Goal: Task Accomplishment & Management: Use online tool/utility

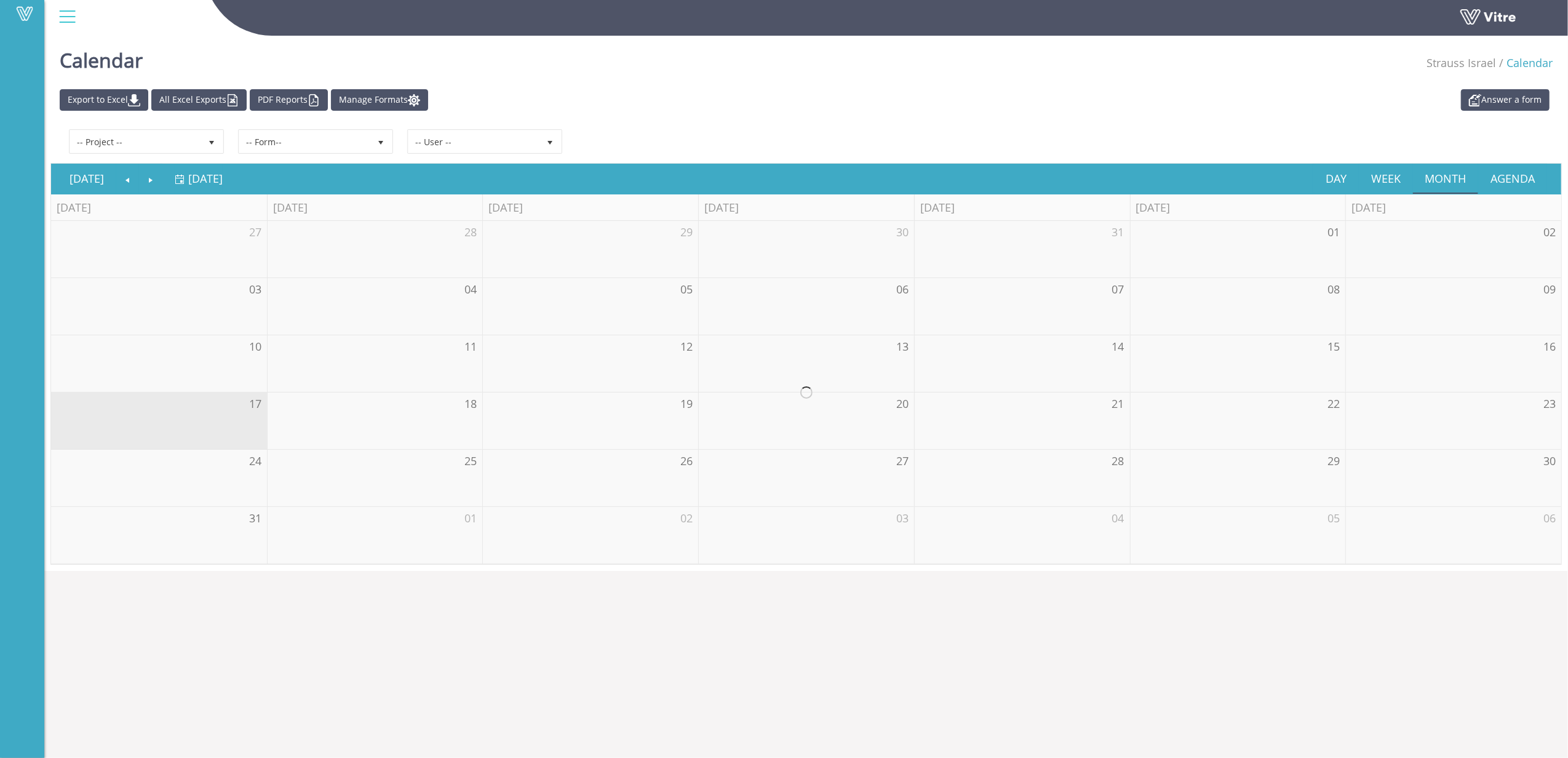
click at [895, 96] on div "Answer a form Export to Excel All Excel Exports PDF Reports Manage Formats" at bounding box center [806, 100] width 1511 height 22
click at [190, 102] on link "All Excel Exports" at bounding box center [199, 100] width 96 height 22
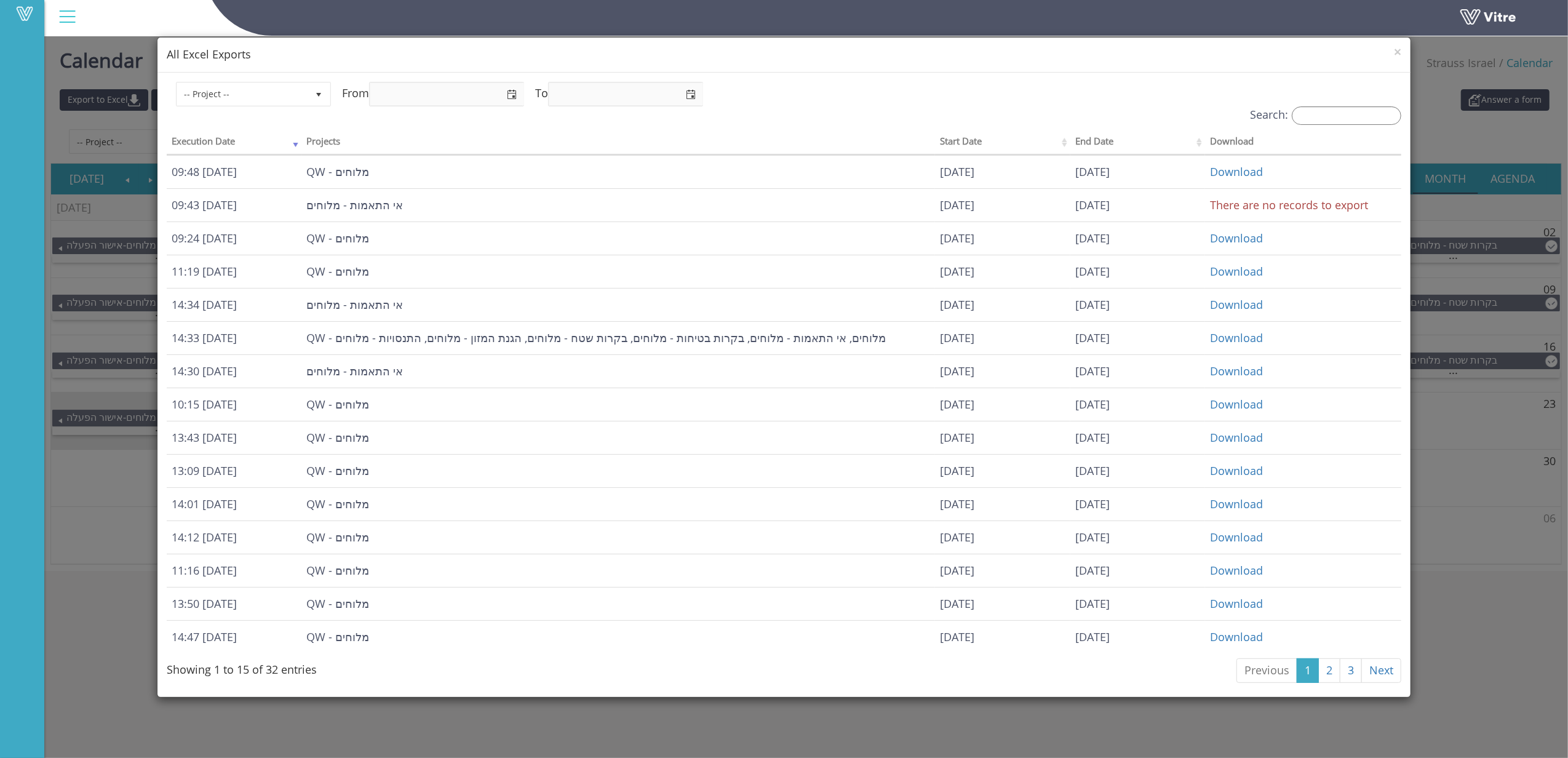
click at [1428, 443] on div "× All Excel Exports -- Project -- From To Search: Execution Date Projects Start…" at bounding box center [784, 379] width 1568 height 758
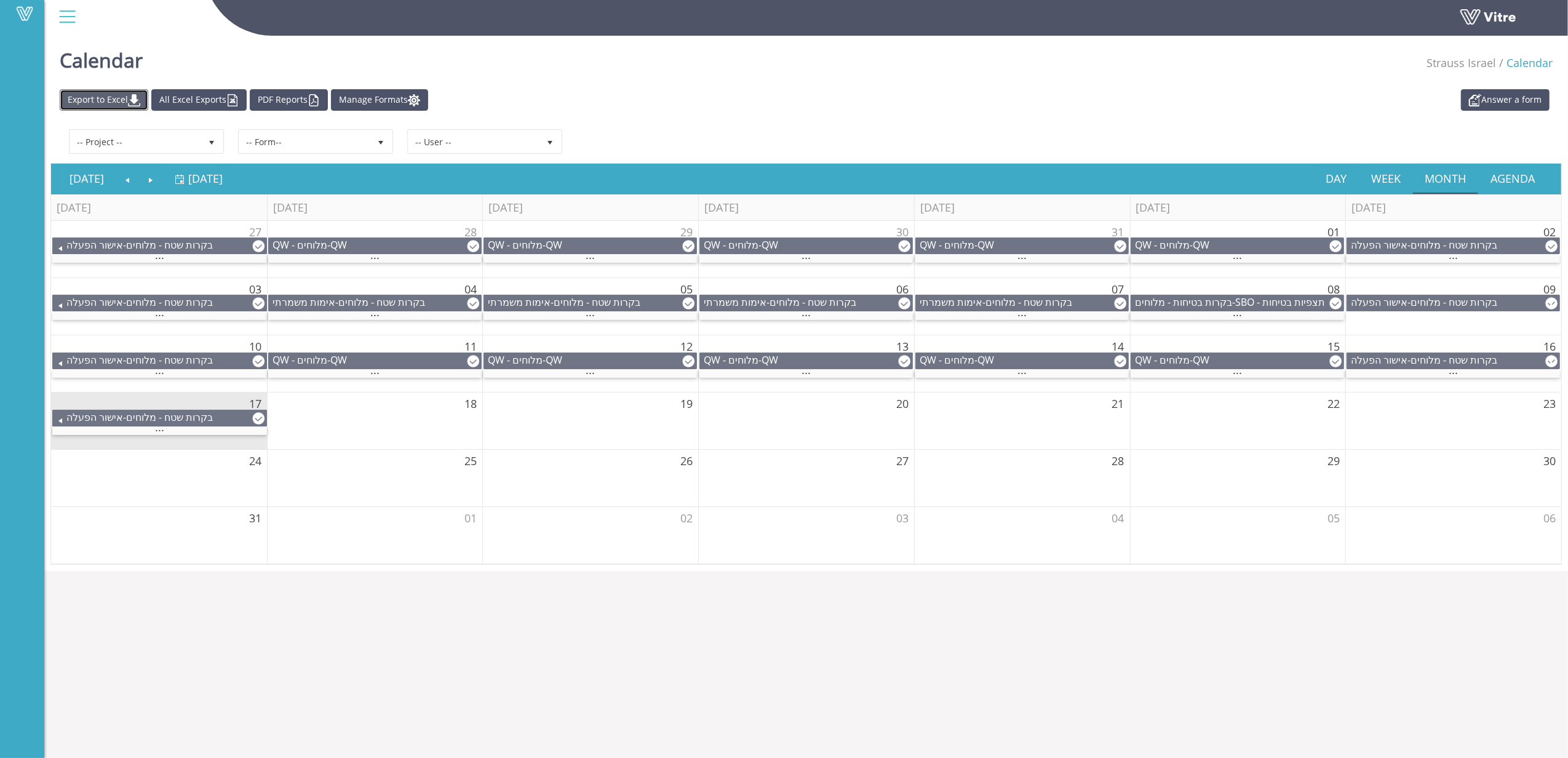
click at [140, 106] on img at bounding box center [134, 100] width 12 height 12
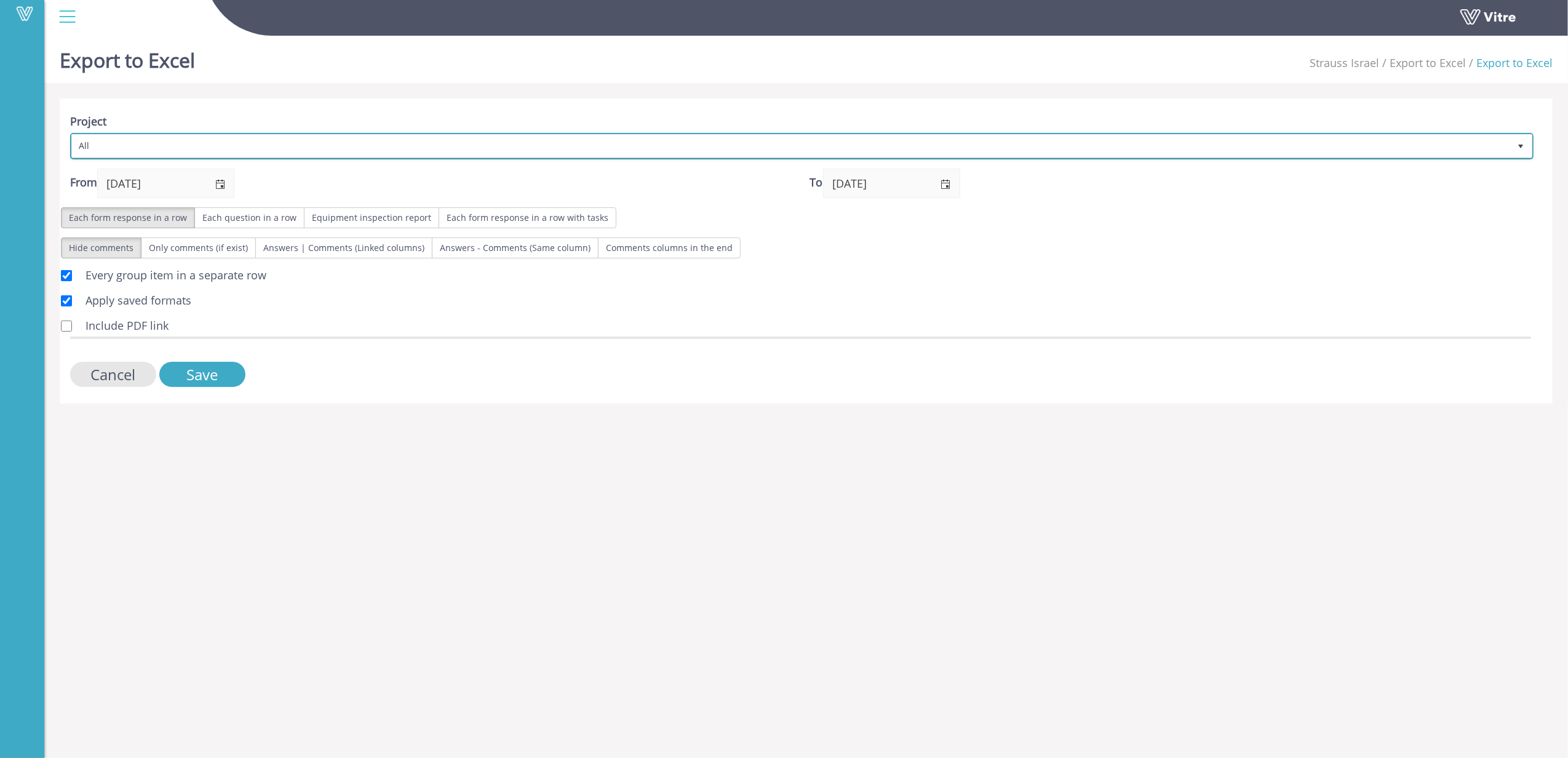
click at [467, 151] on span "All" at bounding box center [790, 145] width 1437 height 22
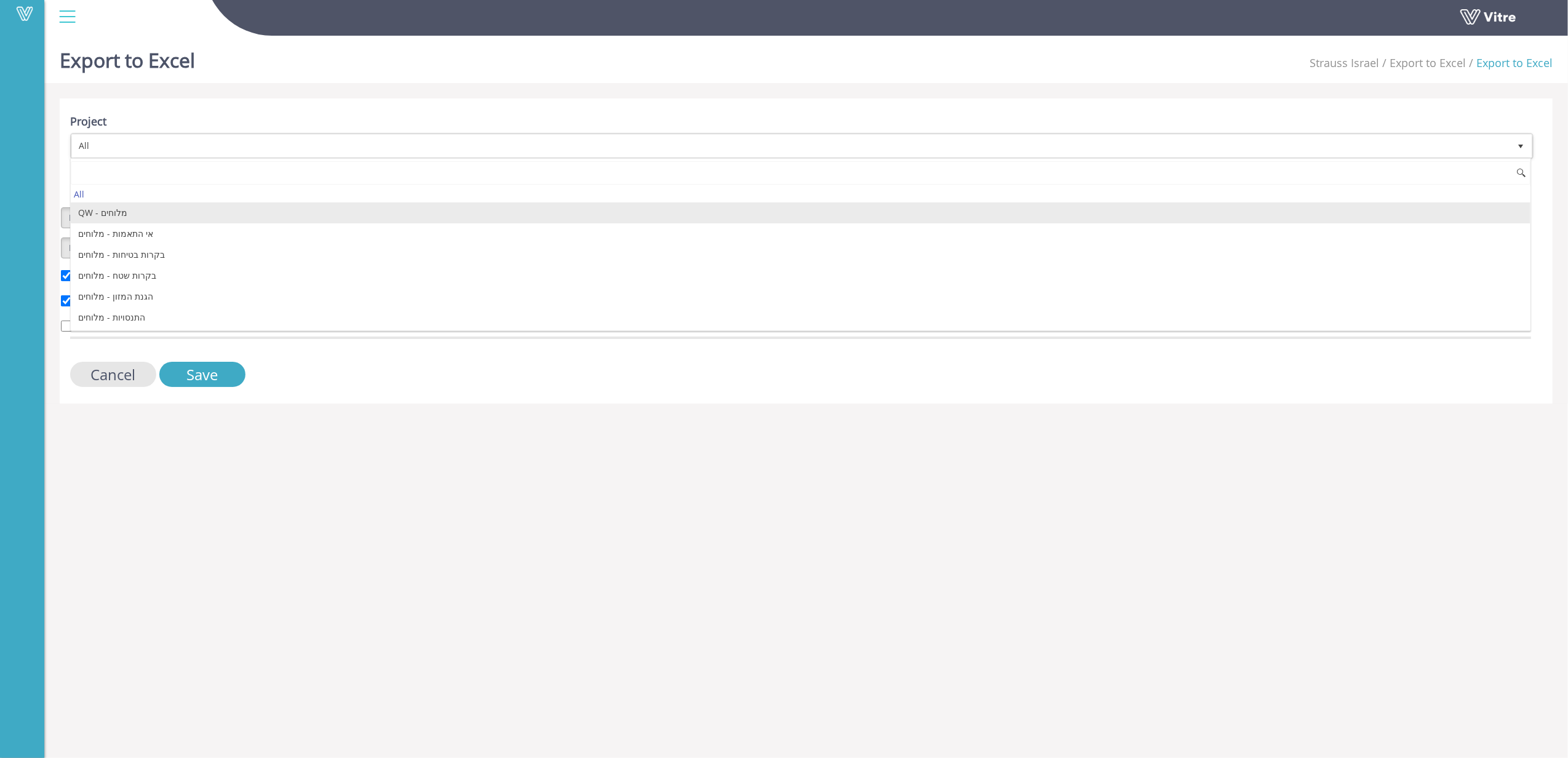
click at [110, 219] on li "QW - מלוחים" at bounding box center [800, 213] width 1460 height 21
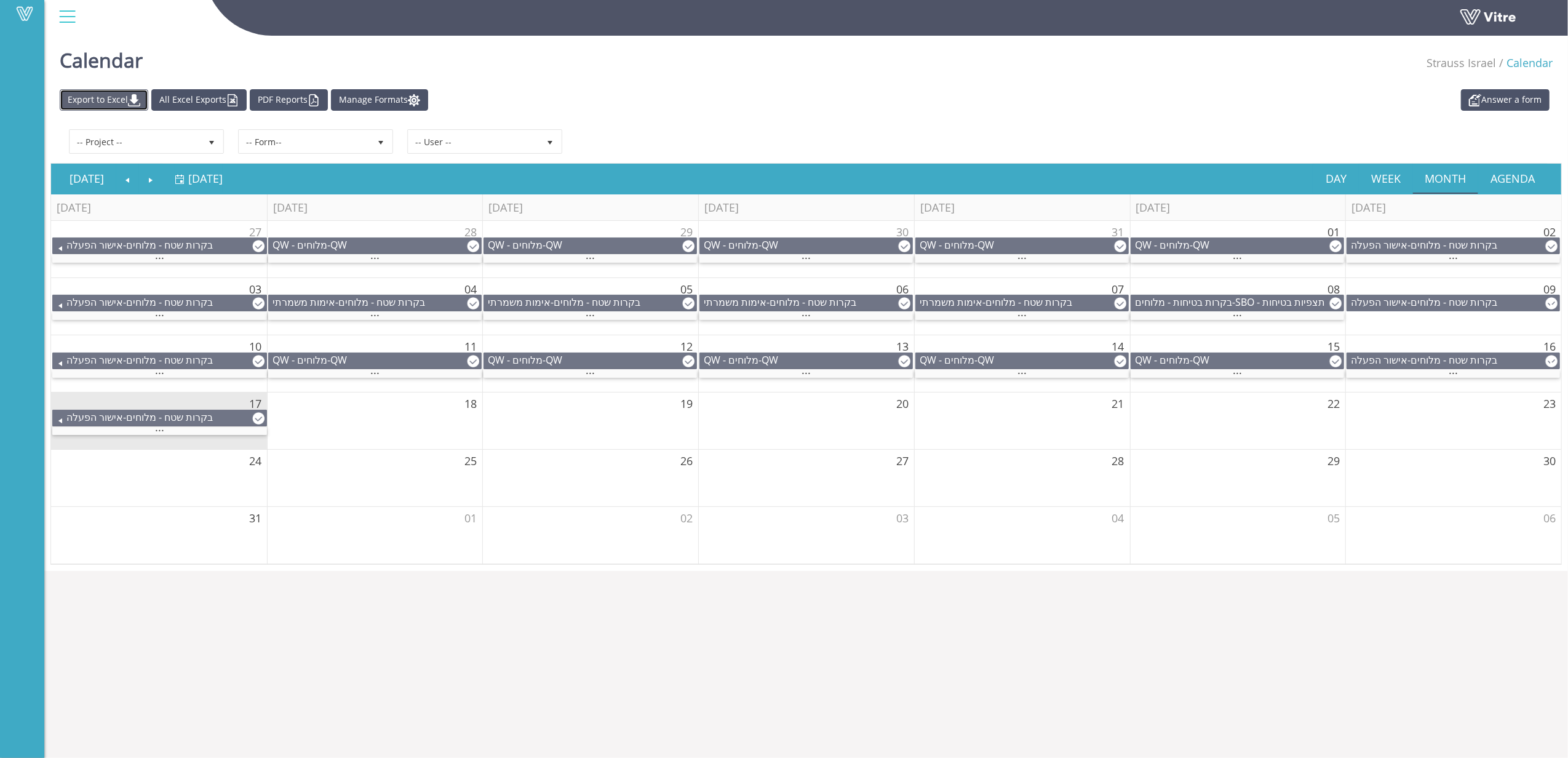
click at [94, 102] on link "Export to Excel" at bounding box center [104, 100] width 89 height 22
click at [945, 77] on div "Calendar Strauss Israel Calendar" at bounding box center [806, 57] width 1524 height 53
click at [126, 100] on link "Export to Excel" at bounding box center [104, 100] width 89 height 22
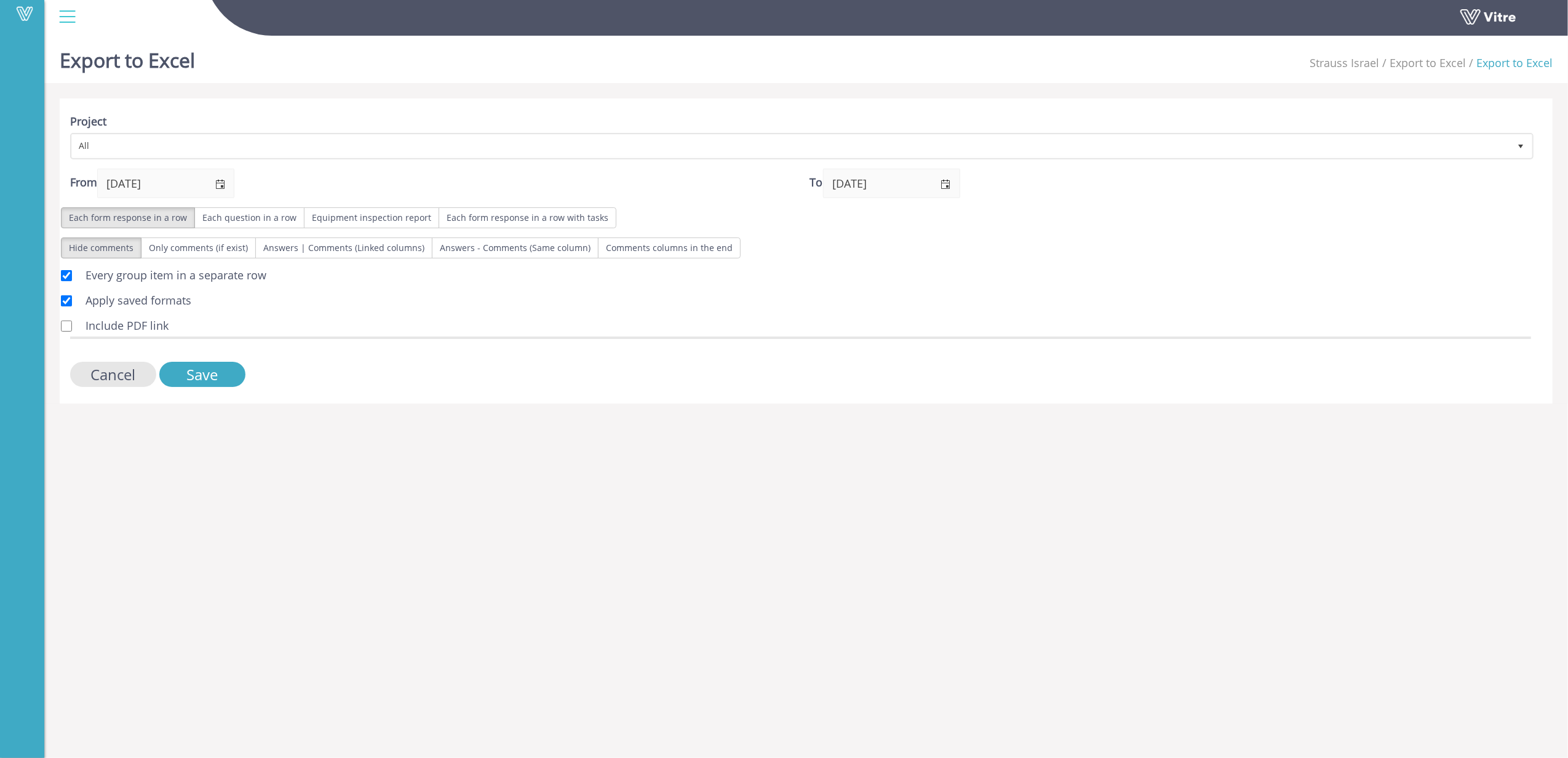
click at [625, 419] on html "Vitre Export to Excel Strauss Israel Export to Excel Export to Excel File will …" at bounding box center [784, 209] width 1568 height 419
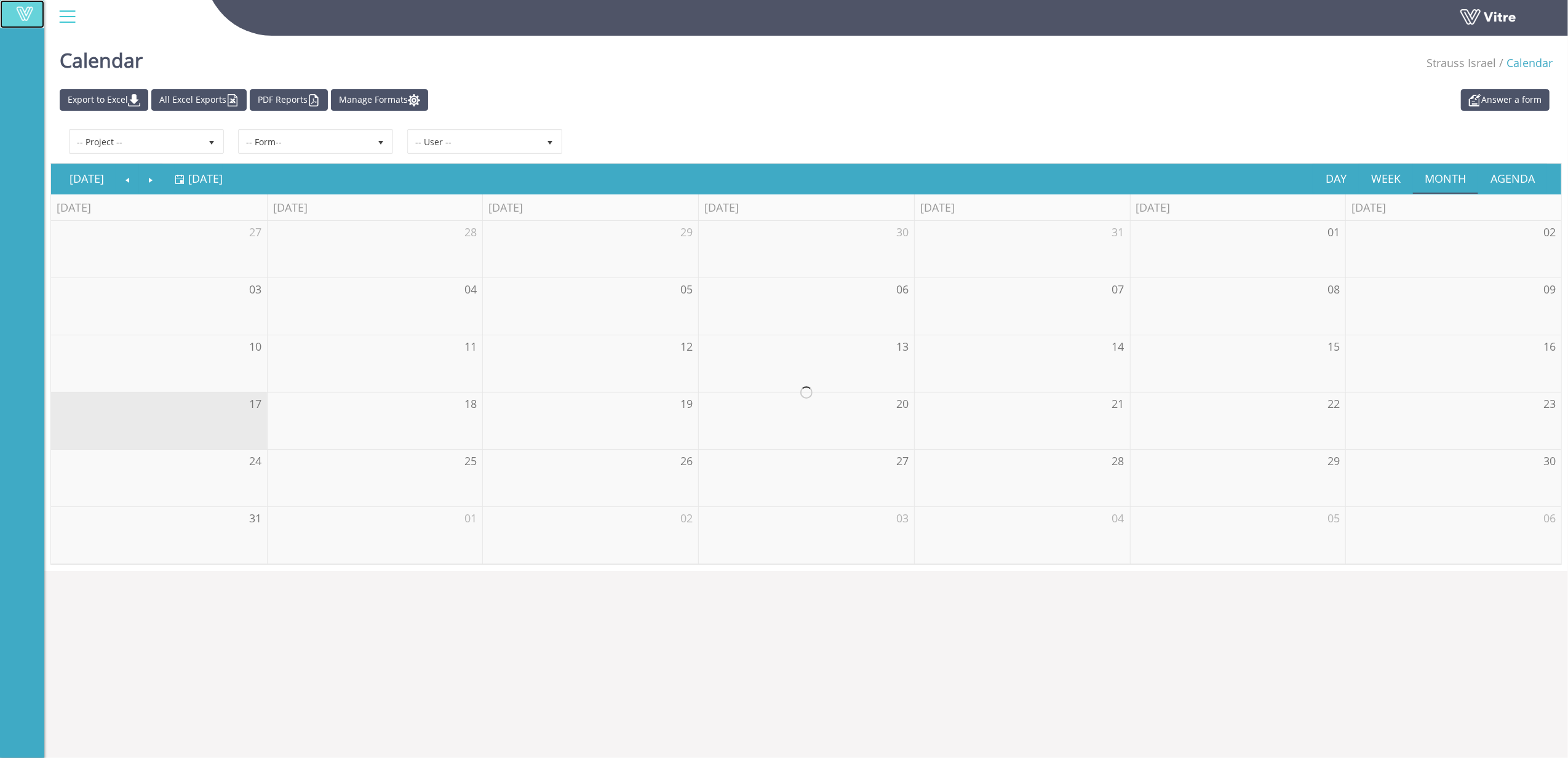
click at [31, 7] on span at bounding box center [25, 13] width 31 height 15
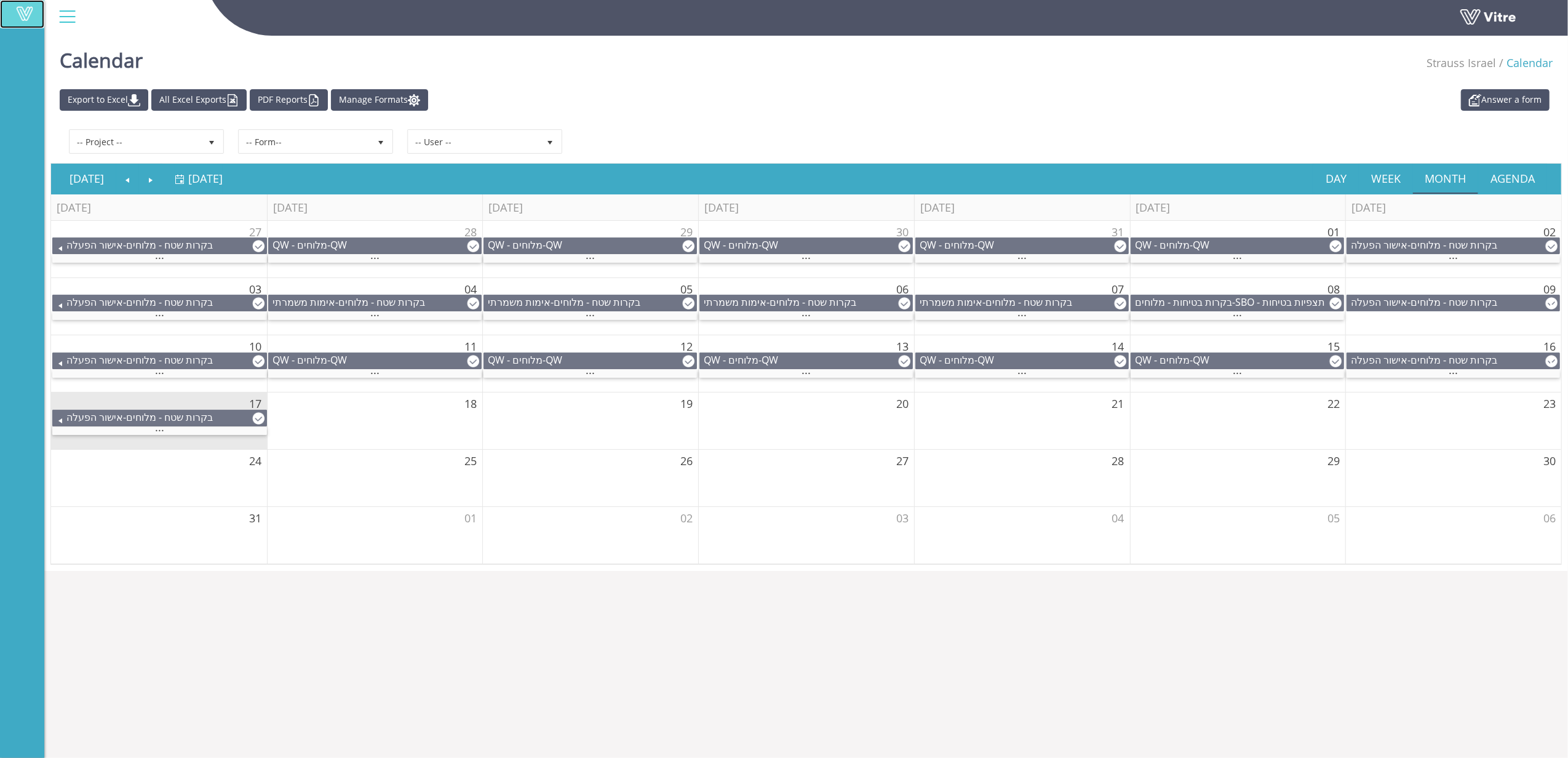
click at [24, 5] on link "Vitre" at bounding box center [22, 14] width 44 height 28
